Goal: Transaction & Acquisition: Purchase product/service

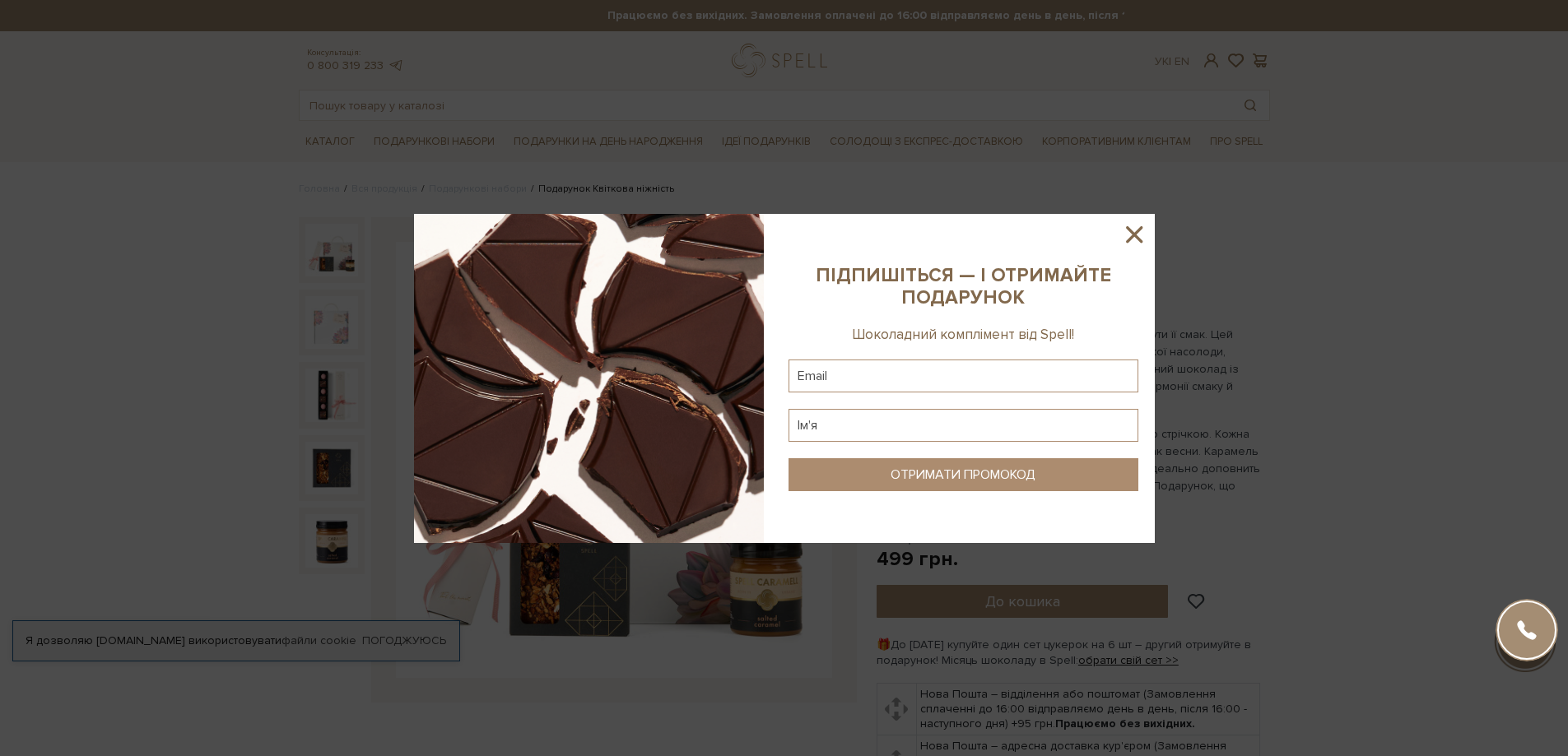
click at [1137, 231] on icon at bounding box center [1134, 234] width 16 height 16
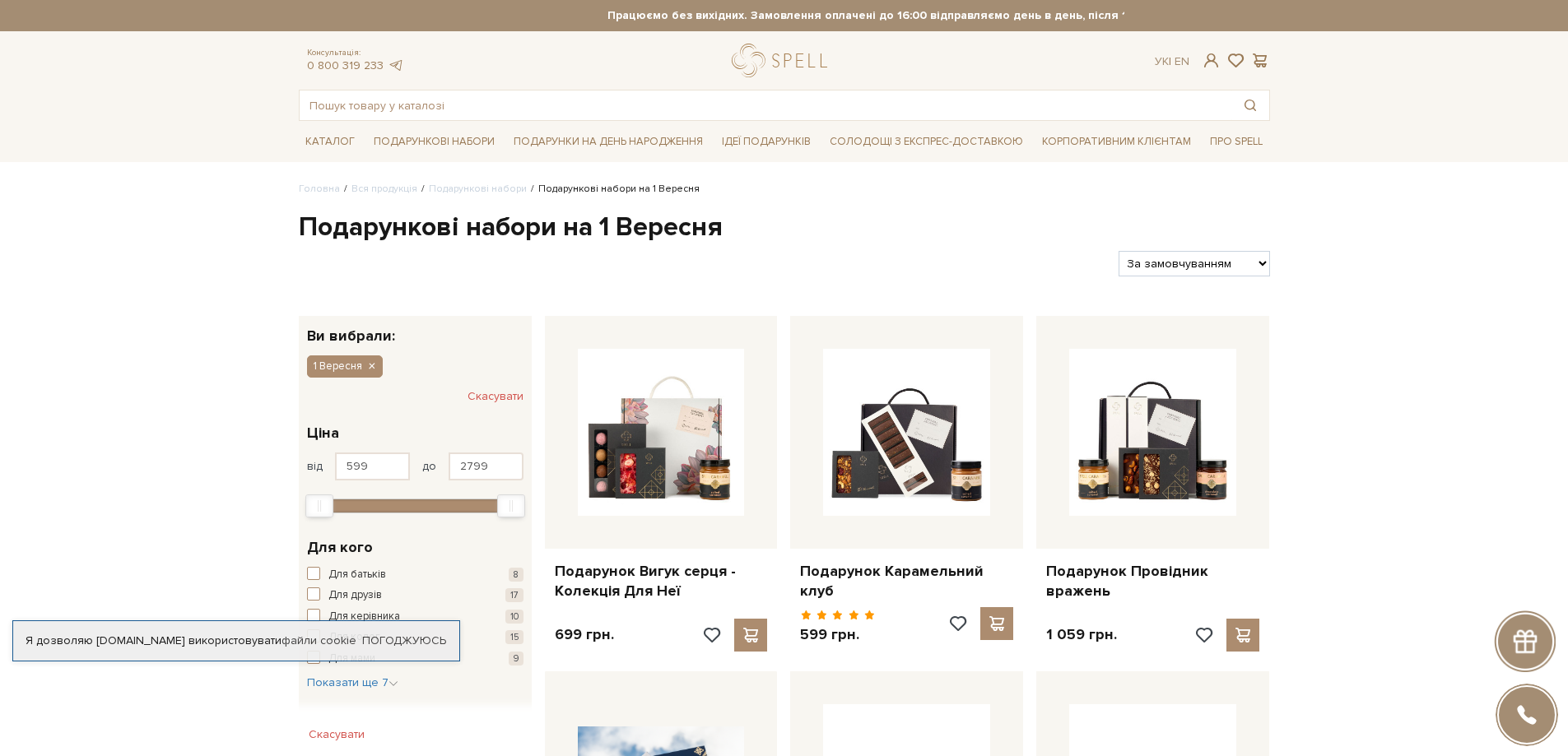
click at [1138, 270] on select "За замовчуванням За Ціною (зростання) За Ціною (зменшення) Новинки За популярні…" at bounding box center [1193, 264] width 151 height 26
select select "https://spellchocolate.com/our-productions/podarunkovi-box/1_veresnya?sort=p.pr…"
click at [1118, 251] on select "За замовчуванням За Ціною (зростання) За Ціною (зменшення) Новинки За популярні…" at bounding box center [1193, 264] width 151 height 26
